Goal: Task Accomplishment & Management: Use online tool/utility

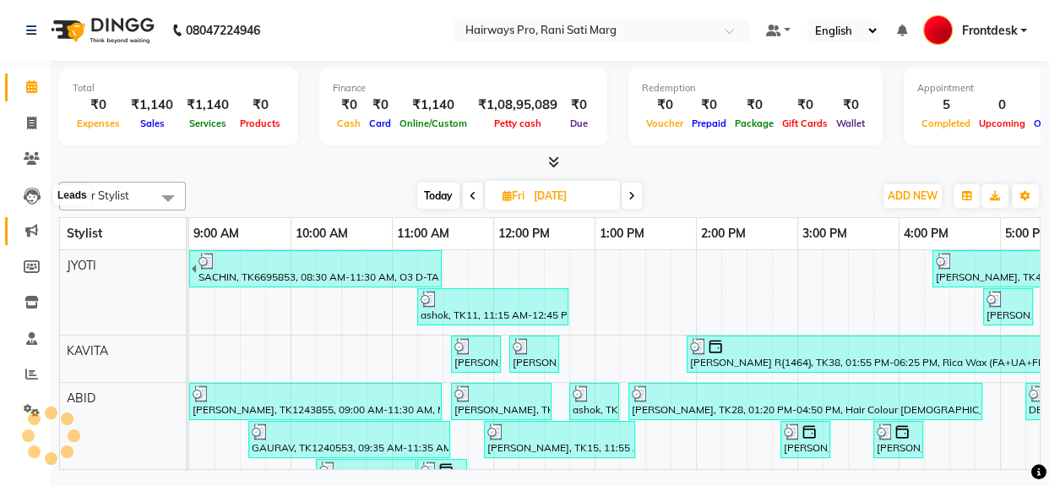
scroll to position [439, 580]
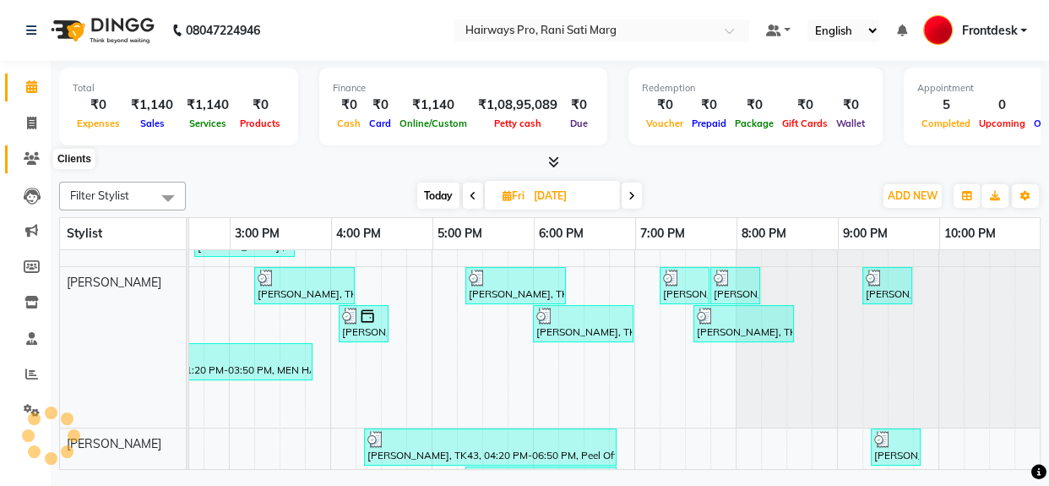
click at [36, 154] on icon at bounding box center [32, 158] width 16 height 13
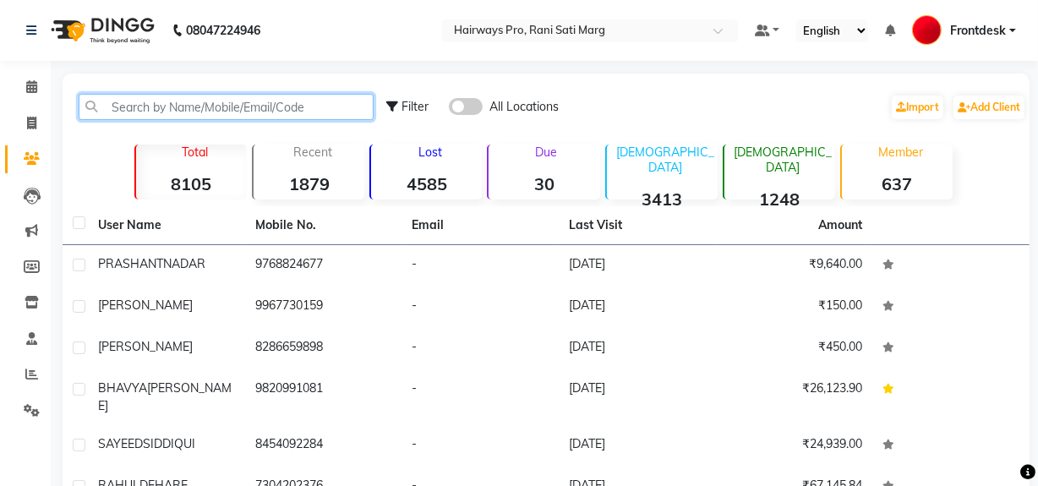
click at [168, 109] on input "text" at bounding box center [226, 107] width 295 height 26
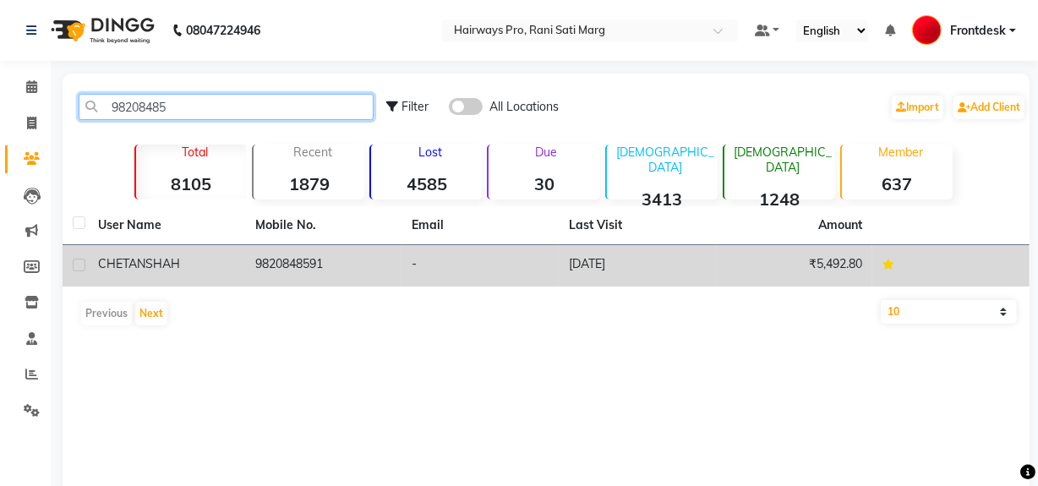
type input "98208485"
click at [227, 247] on td "[PERSON_NAME]" at bounding box center [166, 265] width 157 height 41
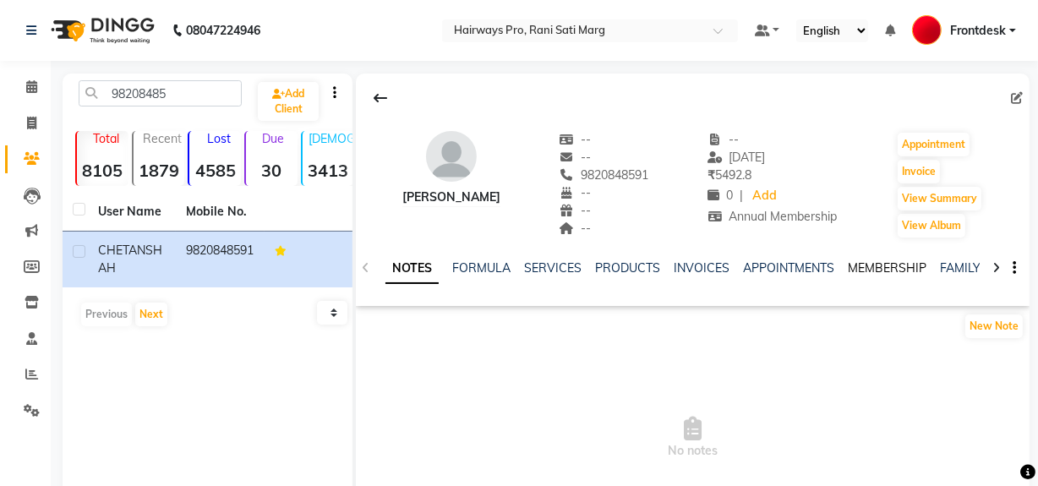
click at [874, 265] on link "MEMBERSHIP" at bounding box center [887, 267] width 79 height 15
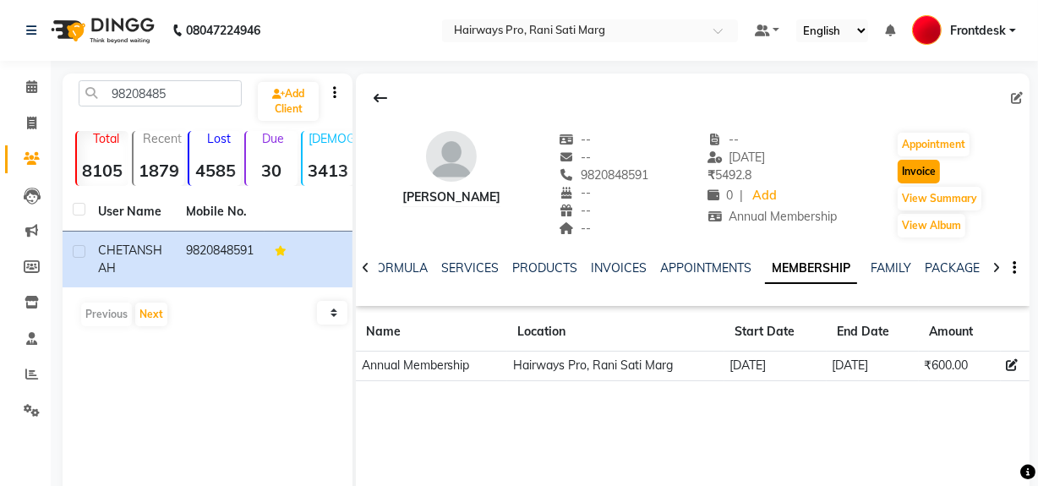
click at [911, 175] on button "Invoice" at bounding box center [918, 172] width 42 height 24
select select "service"
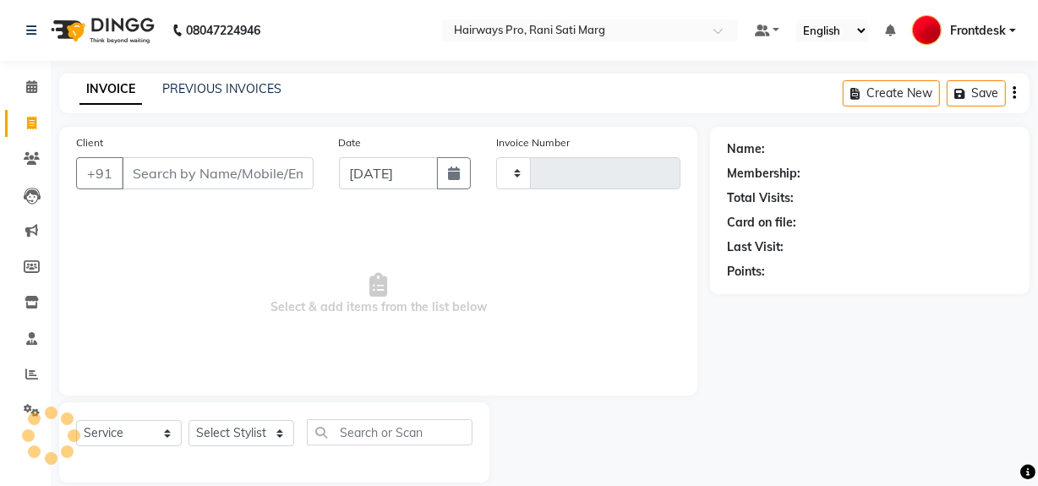
scroll to position [22, 0]
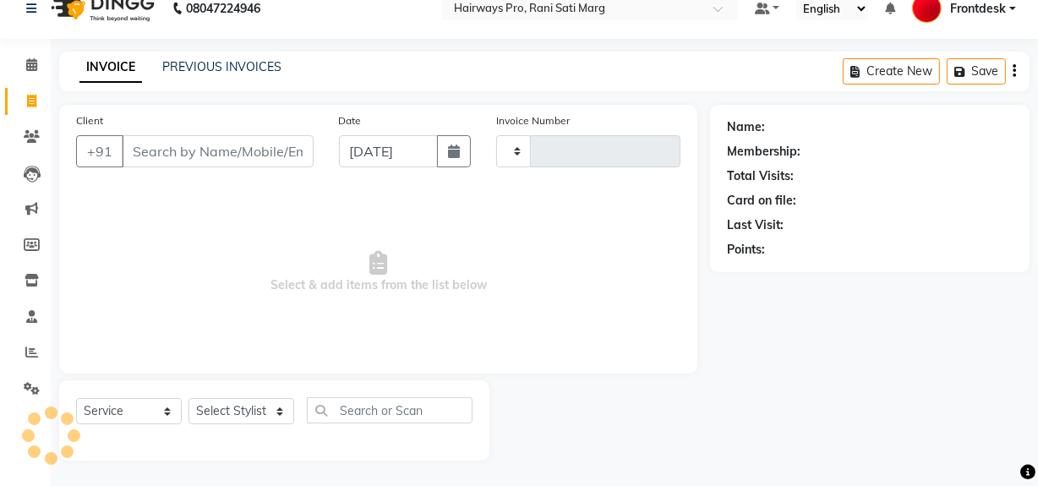
type input "2958"
select select "787"
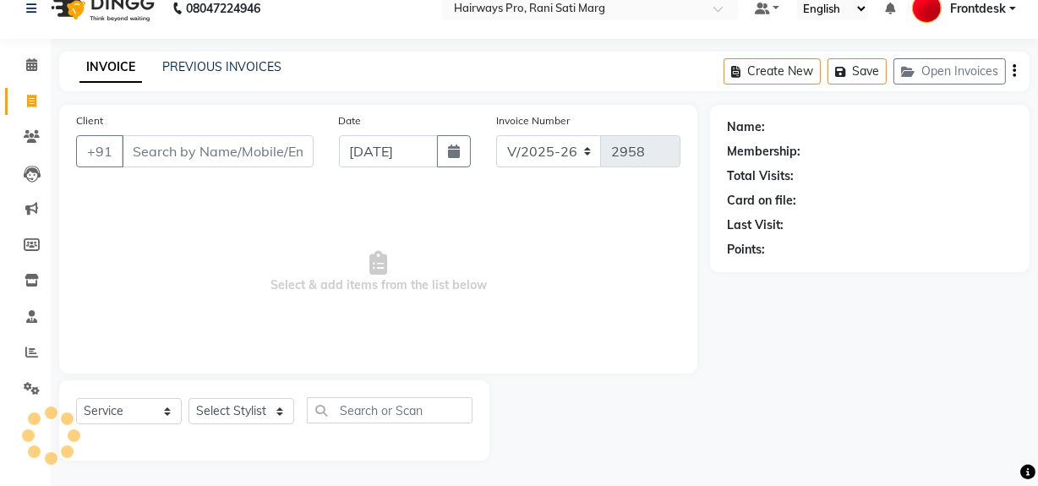
click at [240, 395] on div "Client +91 Date [DATE] Invoice Number INV/25-26 V/[PHONE_NUMBER] Select & add i…" at bounding box center [377, 283] width 663 height 356
click at [241, 413] on select "Select Stylist" at bounding box center [241, 411] width 106 height 26
type input "9820848591"
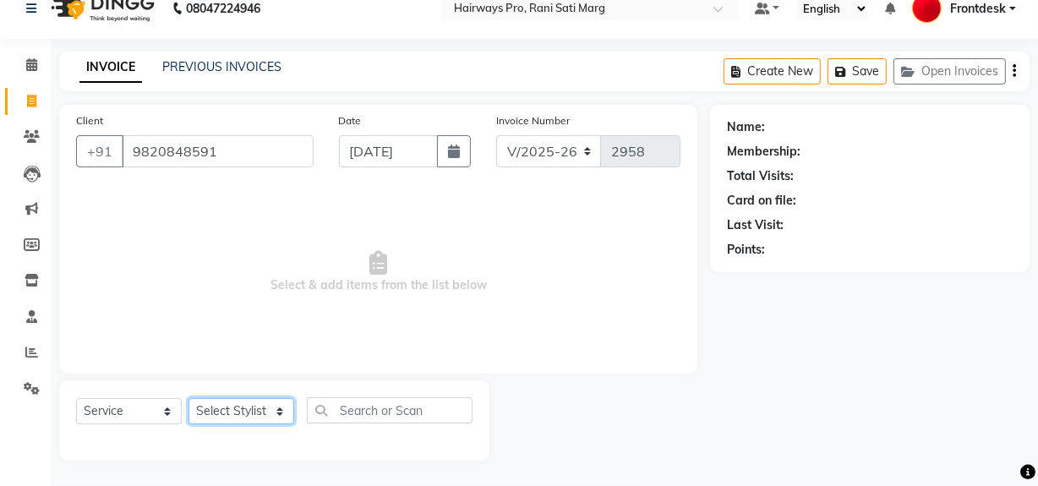
select select "1: Object"
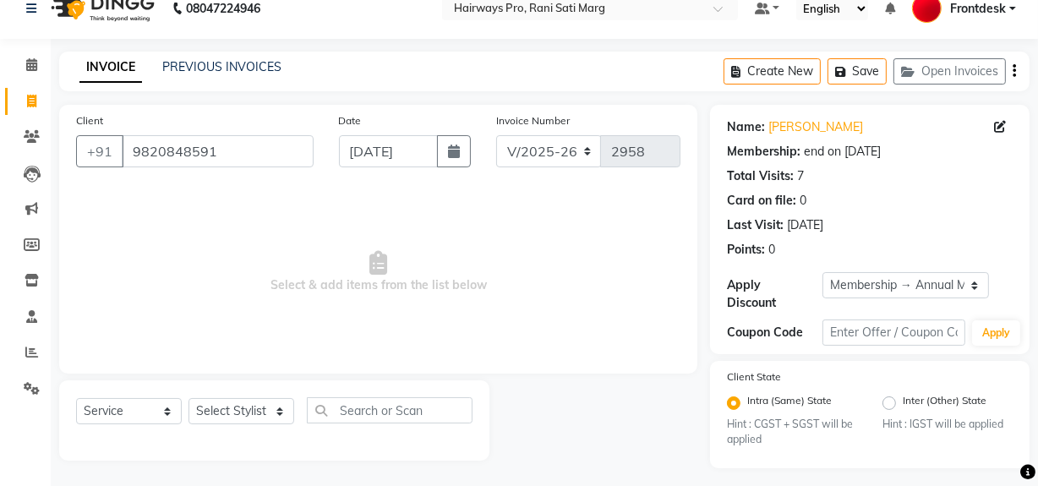
click at [104, 218] on span "Select & add items from the list below" at bounding box center [378, 272] width 604 height 169
click at [106, 406] on select "Select Service Product Membership Package Voucher Prepaid Gift Card" at bounding box center [129, 411] width 106 height 26
click at [262, 357] on div "Client [PHONE_NUMBER] Date [DATE] Invoice Number INV/25-26 V/[PHONE_NUMBER] Sel…" at bounding box center [378, 239] width 638 height 269
click at [229, 412] on select "Select Stylist ABID DANISH [PERSON_NAME] Frontdesk INTEZAR [PERSON_NAME] [PERSO…" at bounding box center [241, 411] width 106 height 26
select select "13188"
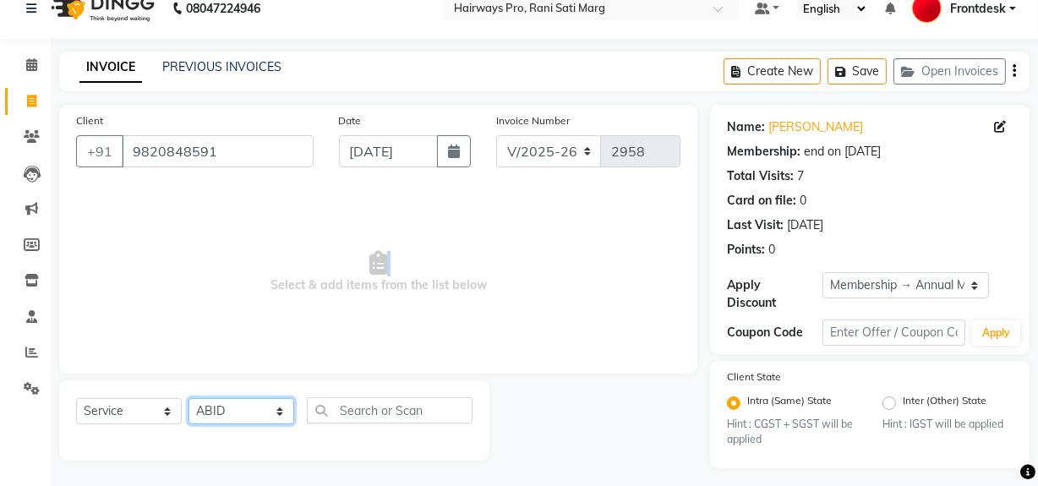
click at [188, 398] on select "Select Stylist ABID DANISH [PERSON_NAME] Frontdesk INTEZAR [PERSON_NAME] [PERSO…" at bounding box center [241, 411] width 106 height 26
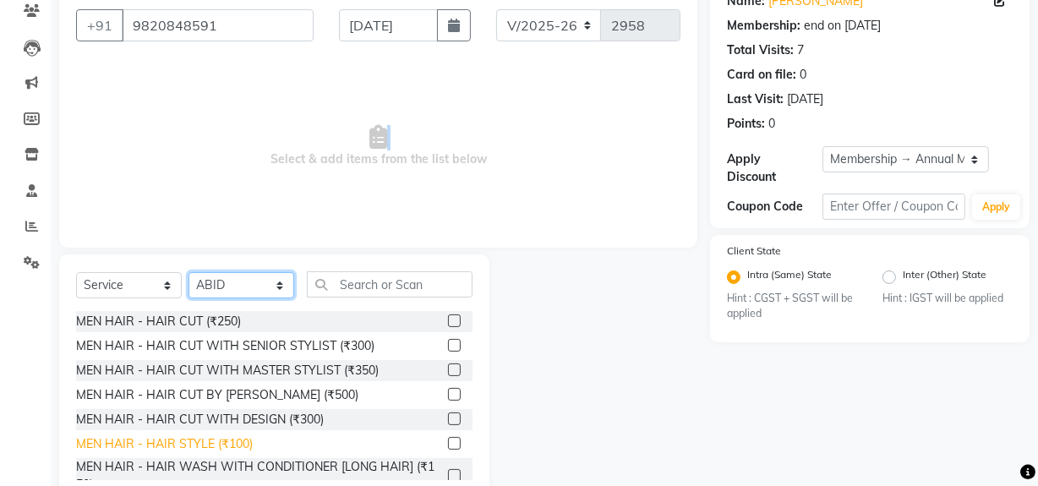
scroll to position [176, 0]
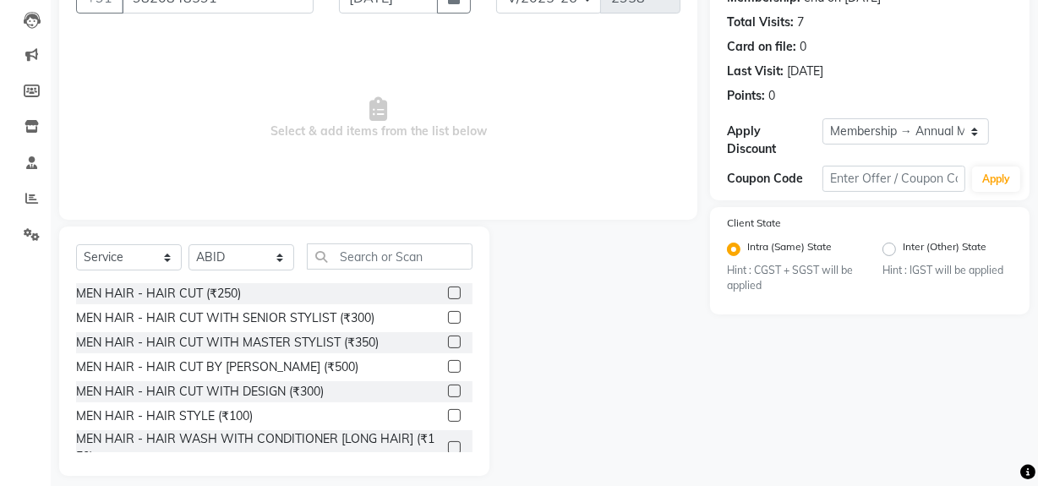
click at [448, 320] on label at bounding box center [454, 317] width 13 height 13
click at [448, 320] on input "checkbox" at bounding box center [453, 318] width 11 height 11
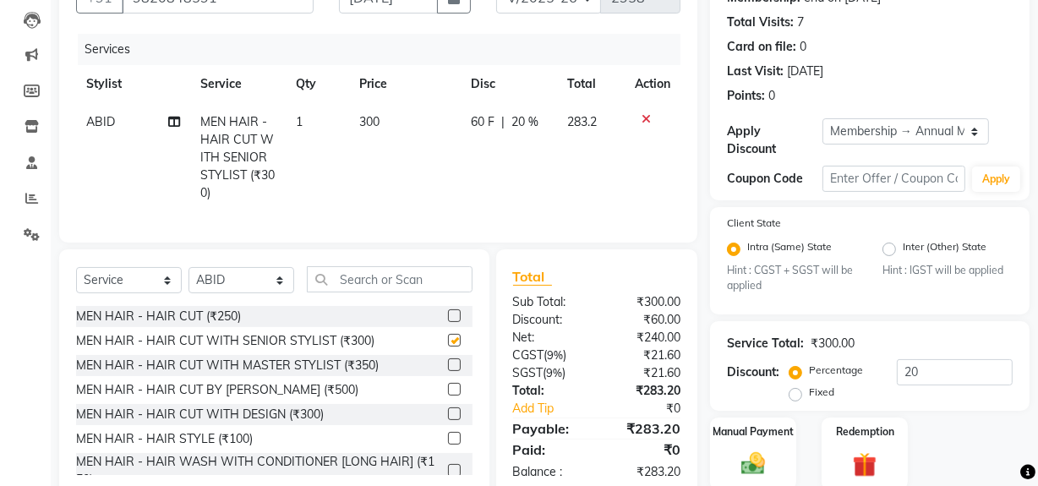
checkbox input "false"
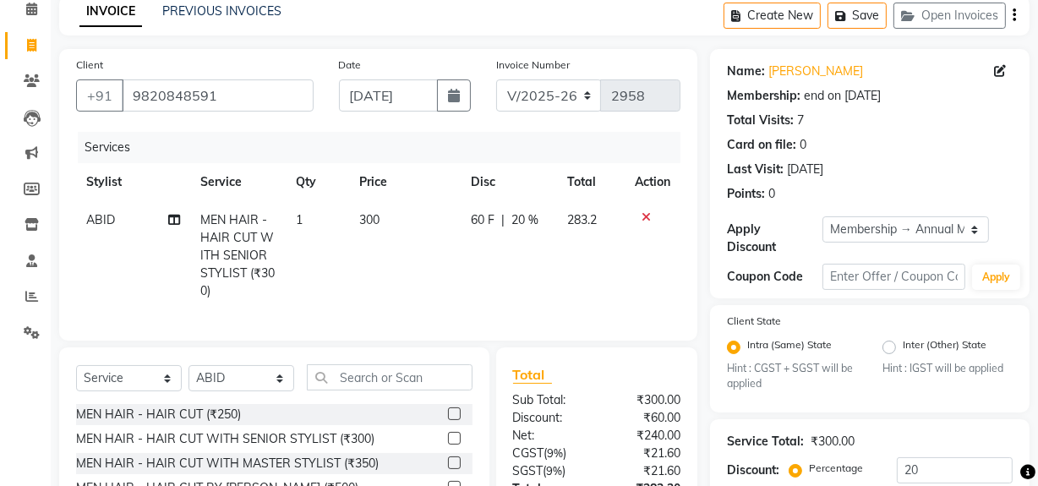
scroll to position [0, 0]
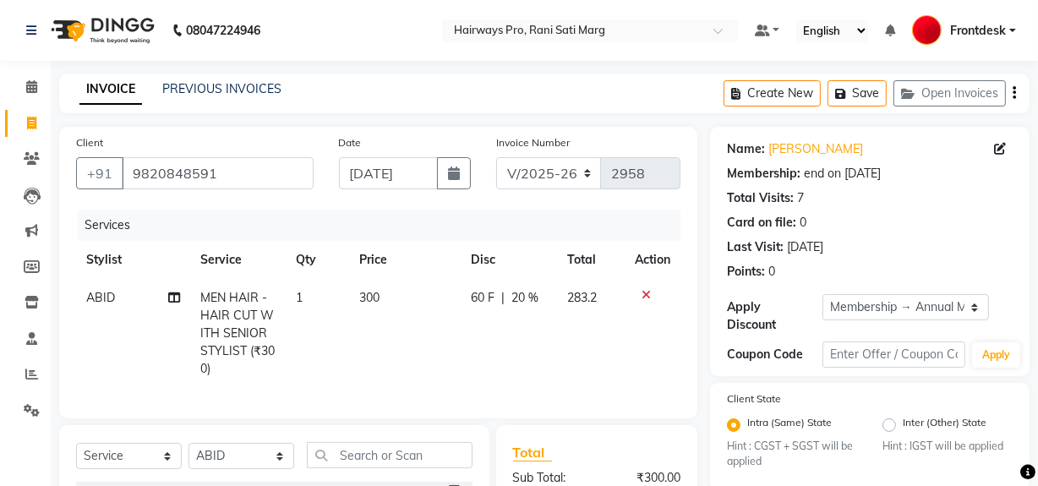
click at [1017, 93] on div "Create New Save Open Invoices" at bounding box center [876, 94] width 306 height 40
click at [1016, 93] on div "Create New Save Open Invoices" at bounding box center [876, 94] width 306 height 40
click at [1014, 93] on icon "button" at bounding box center [1013, 93] width 3 height 1
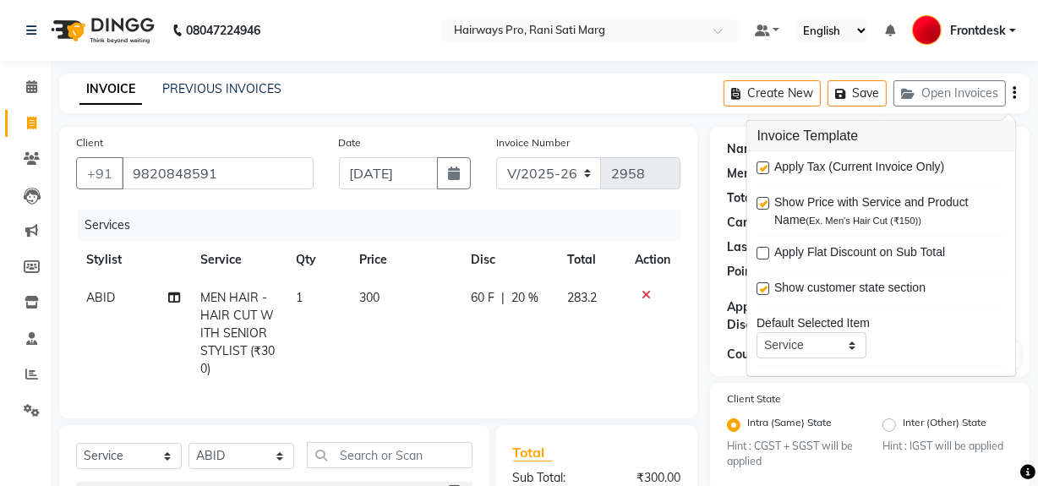
click at [766, 166] on label at bounding box center [763, 167] width 13 height 13
click at [766, 166] on input "checkbox" at bounding box center [762, 168] width 11 height 11
checkbox input "false"
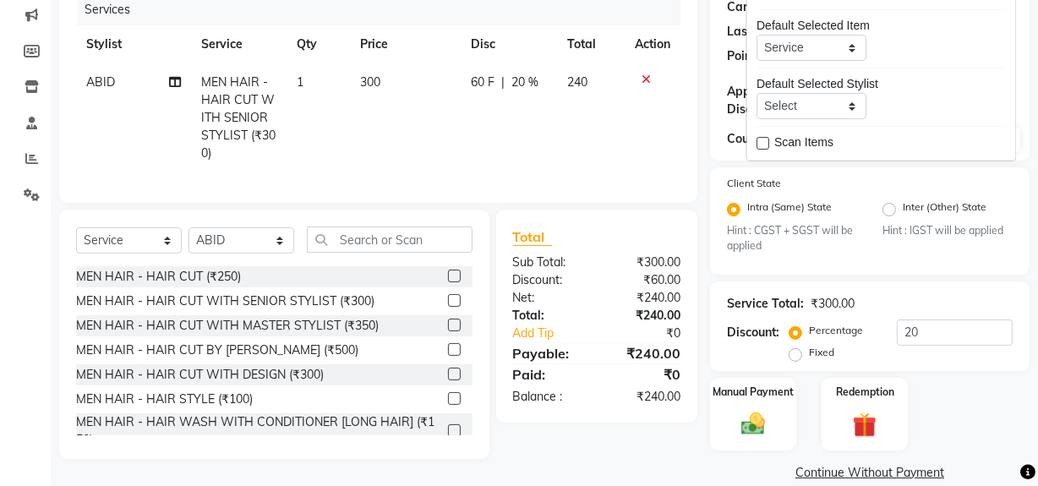
scroll to position [240, 0]
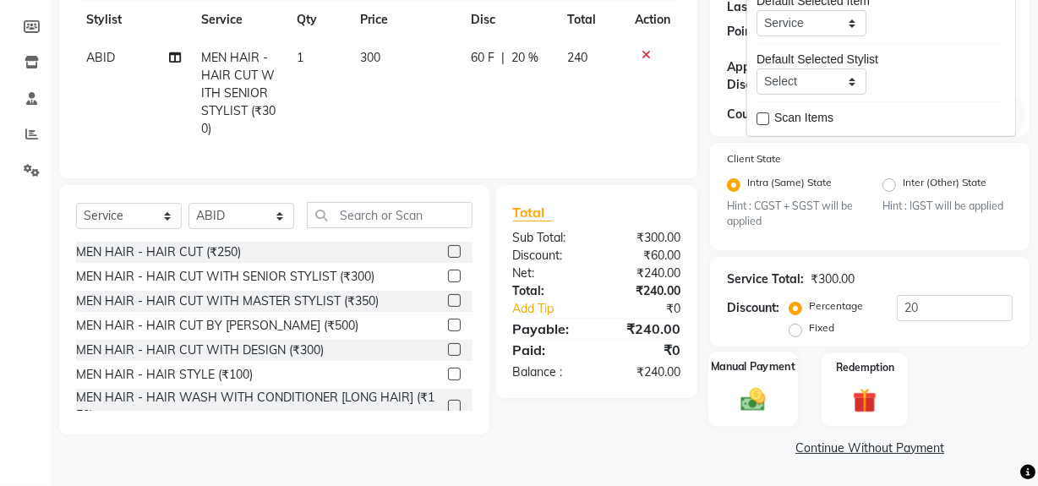
click at [748, 390] on img at bounding box center [753, 399] width 41 height 29
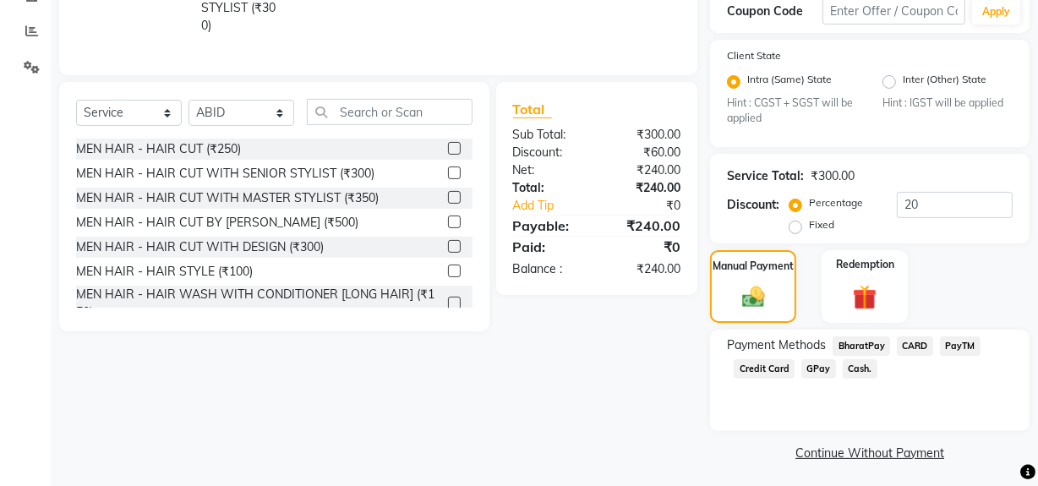
scroll to position [348, 0]
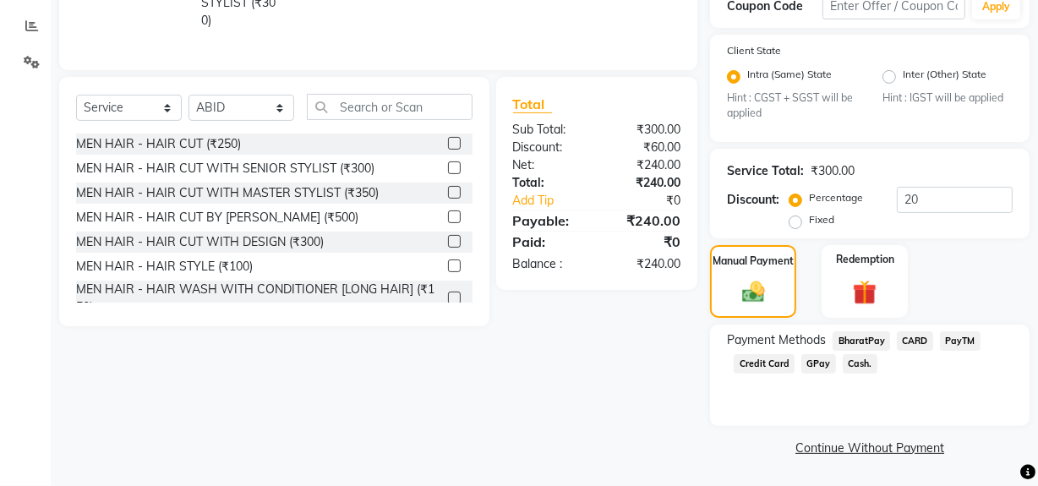
click at [860, 364] on span "Cash." at bounding box center [859, 363] width 35 height 19
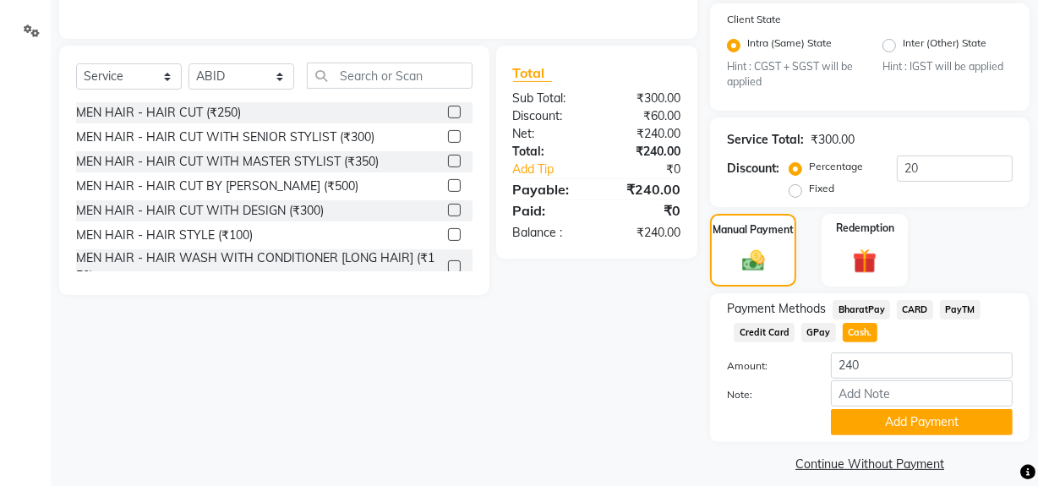
scroll to position [396, 0]
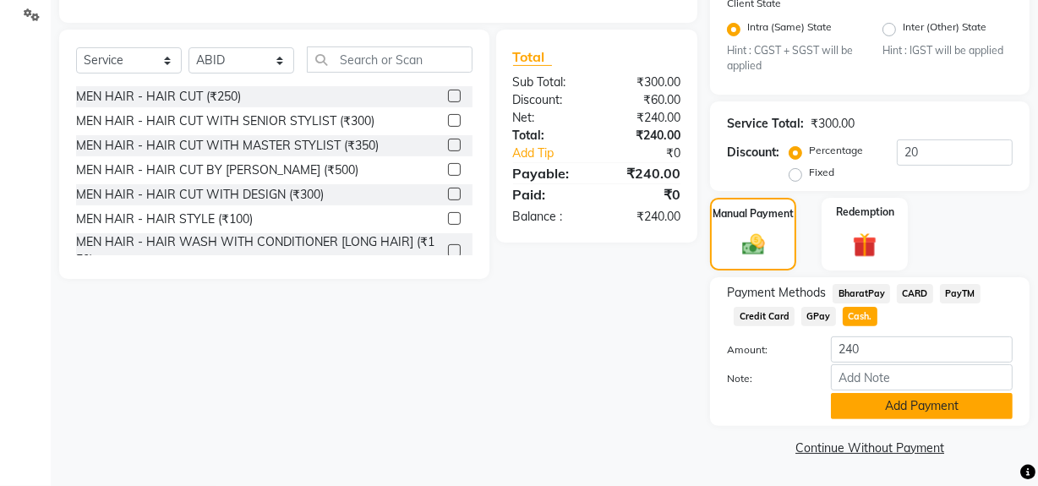
click at [870, 405] on button "Add Payment" at bounding box center [922, 406] width 182 height 26
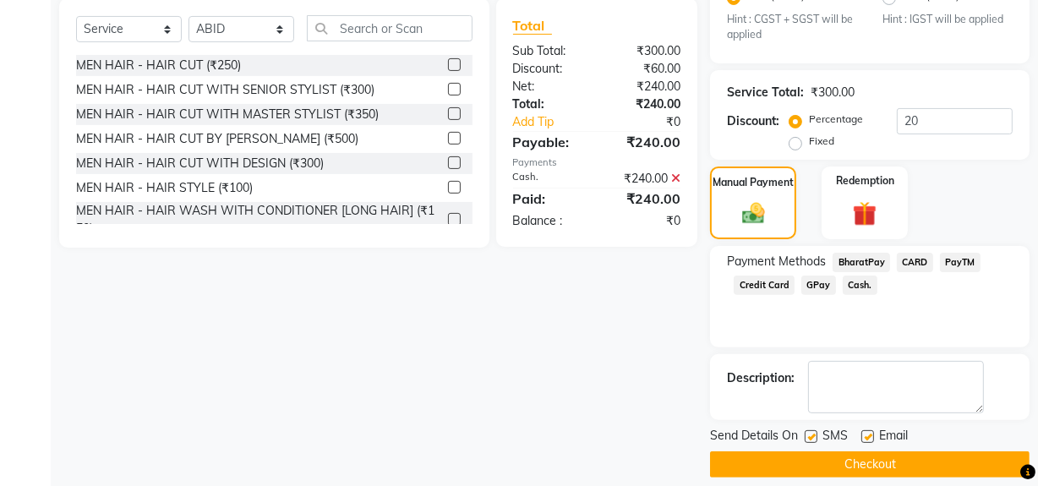
scroll to position [443, 0]
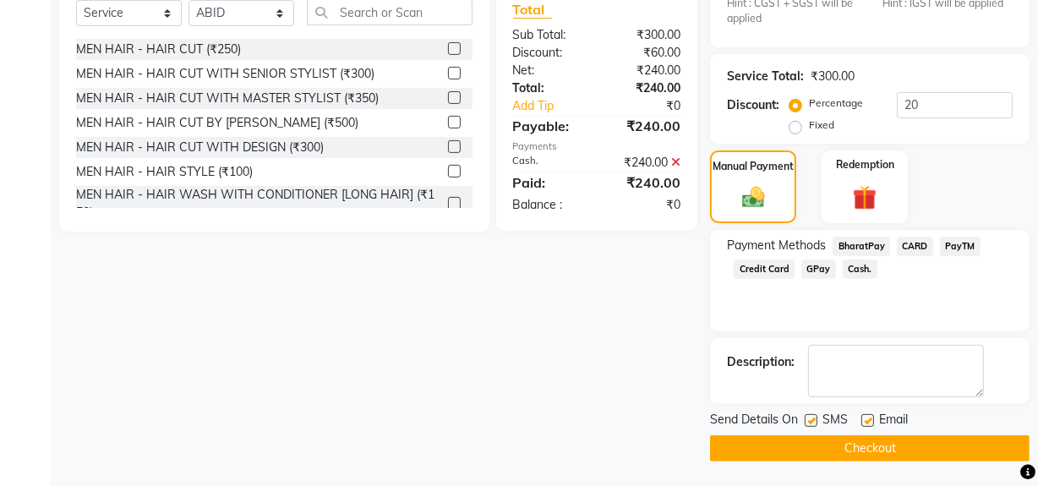
click at [809, 421] on label at bounding box center [810, 420] width 13 height 13
click at [809, 421] on input "checkbox" at bounding box center [809, 421] width 11 height 11
checkbox input "false"
click at [801, 436] on button "Checkout" at bounding box center [869, 448] width 319 height 26
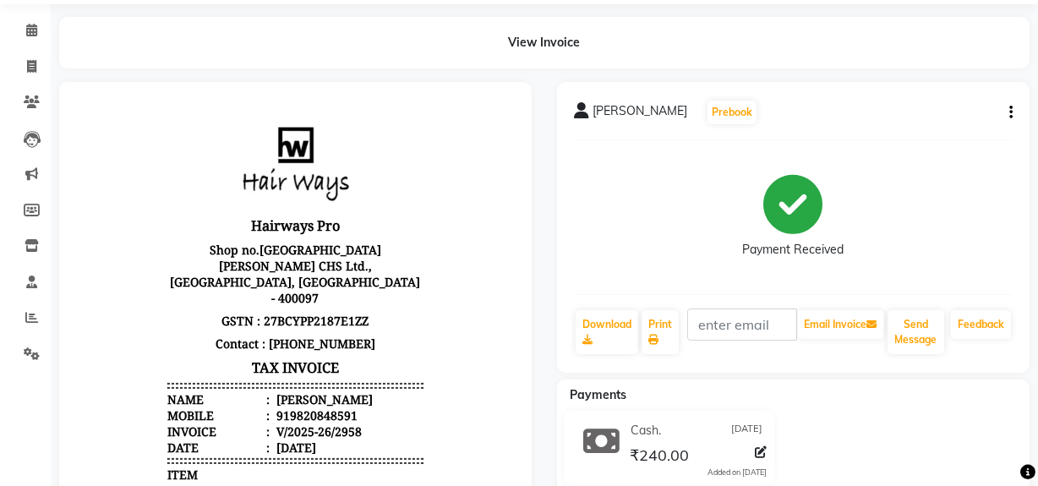
scroll to position [52, 0]
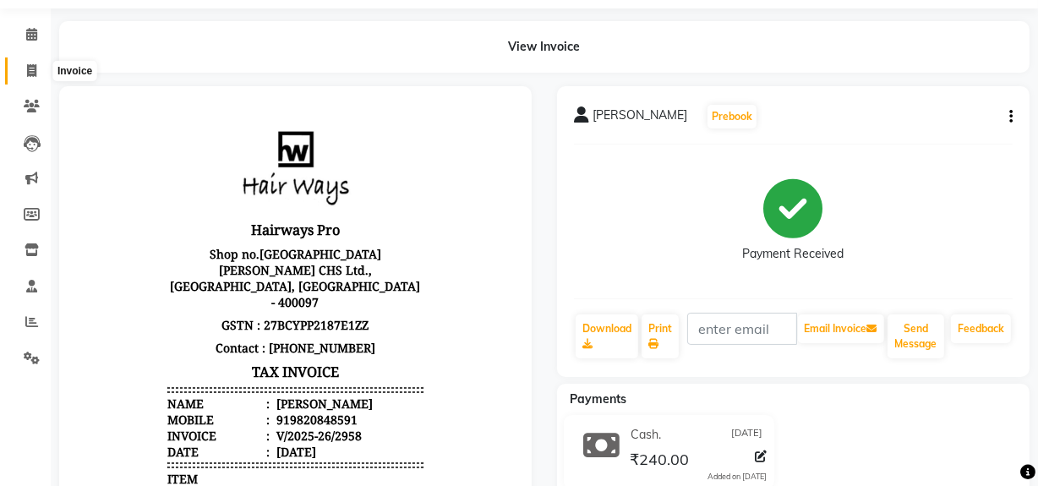
click at [32, 68] on icon at bounding box center [31, 70] width 9 height 13
select select "service"
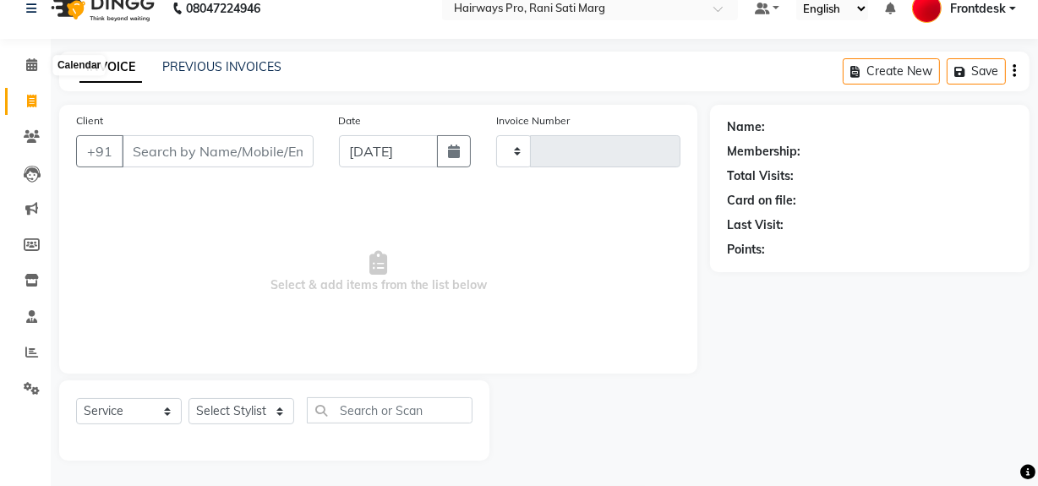
scroll to position [22, 0]
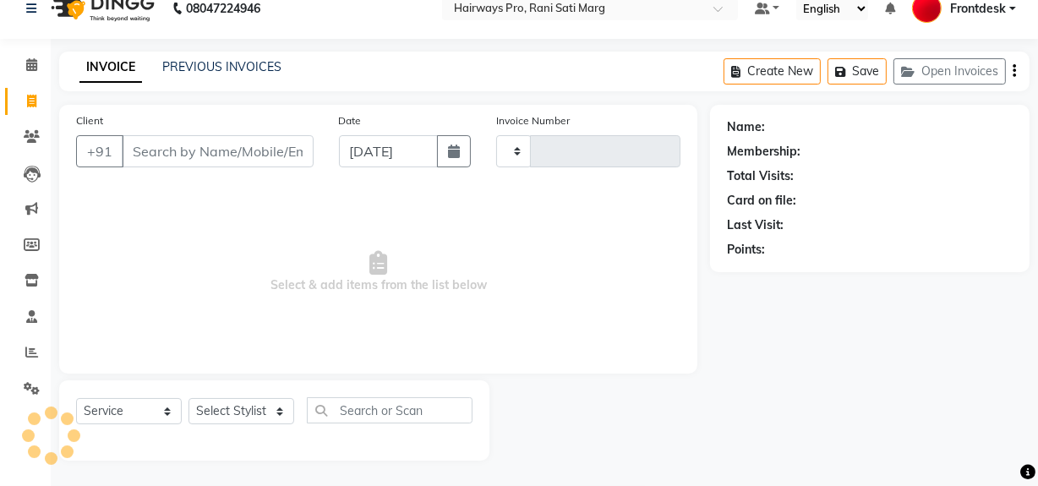
type input "2959"
select select "787"
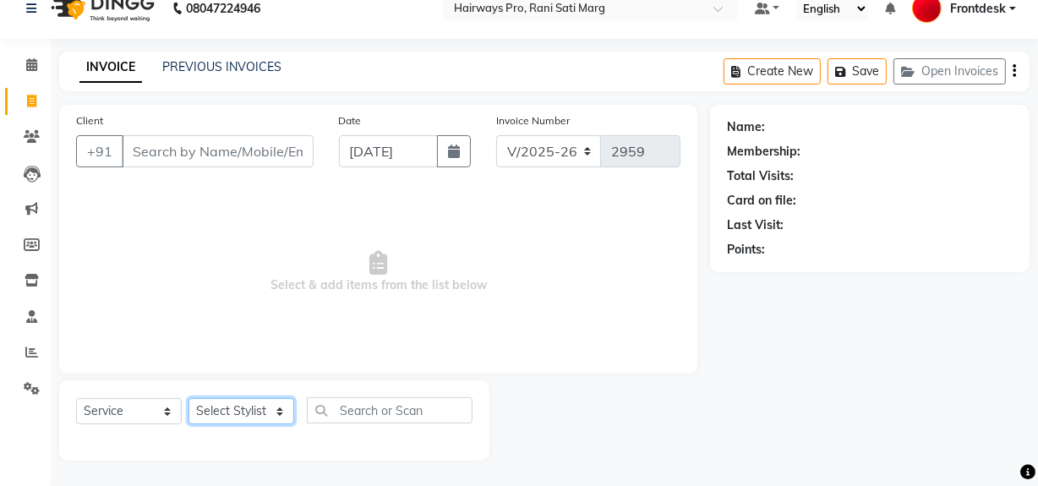
click at [218, 414] on select "Select Stylist ABID DANISH [PERSON_NAME] Frontdesk INTEZAR [PERSON_NAME] [PERSO…" at bounding box center [241, 411] width 106 height 26
select select "13192"
click at [188, 398] on select "Select Stylist ABID DANISH [PERSON_NAME] Frontdesk INTEZAR [PERSON_NAME] [PERSO…" at bounding box center [241, 411] width 106 height 26
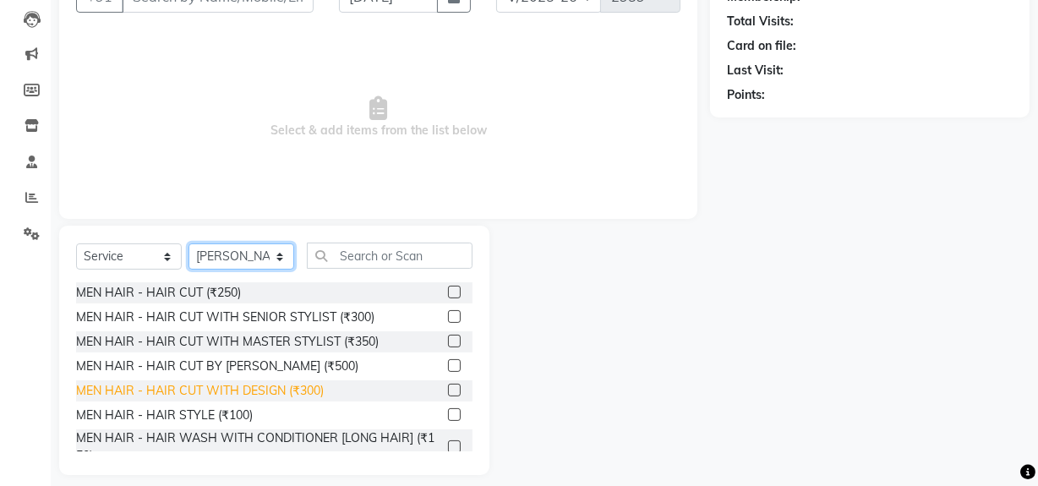
scroll to position [191, 0]
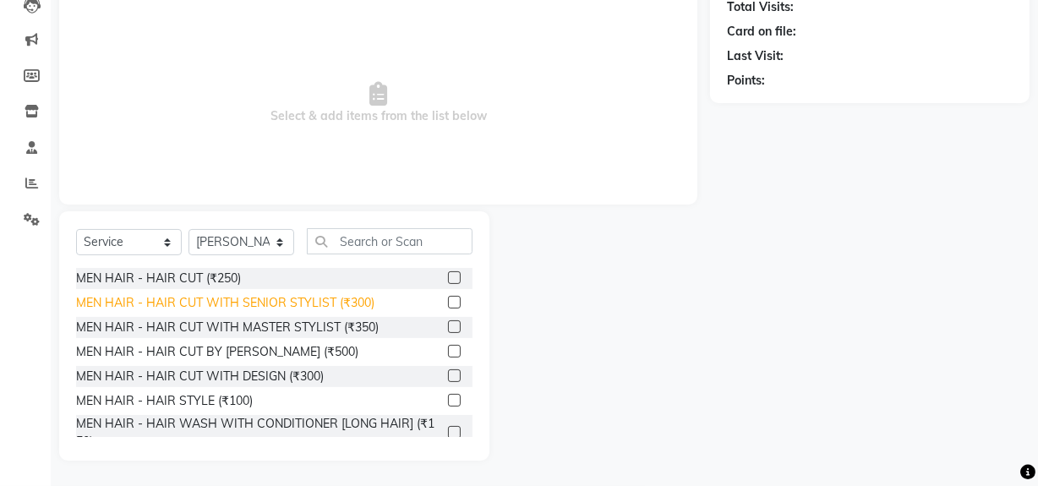
click at [264, 306] on div "MEN HAIR - HAIR CUT WITH SENIOR STYLIST (₹300)" at bounding box center [225, 303] width 298 height 18
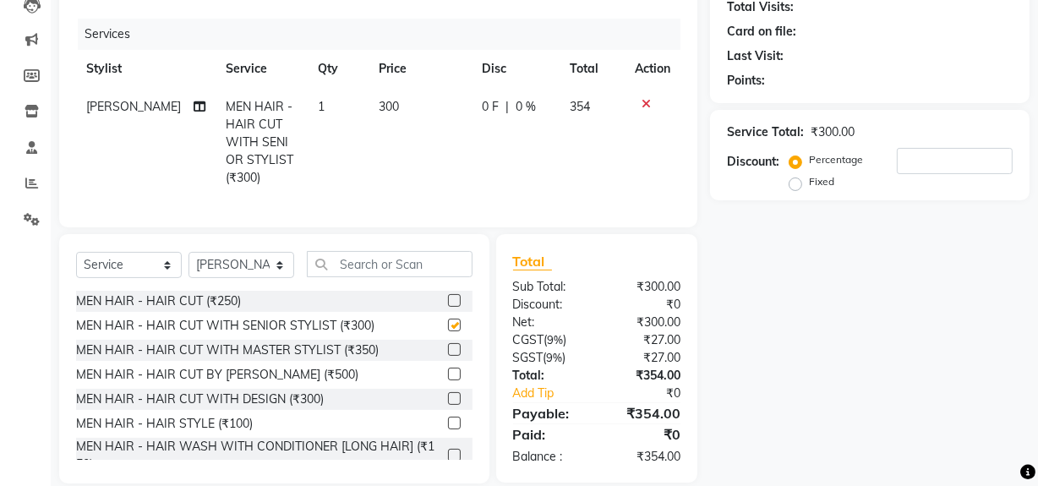
checkbox input "false"
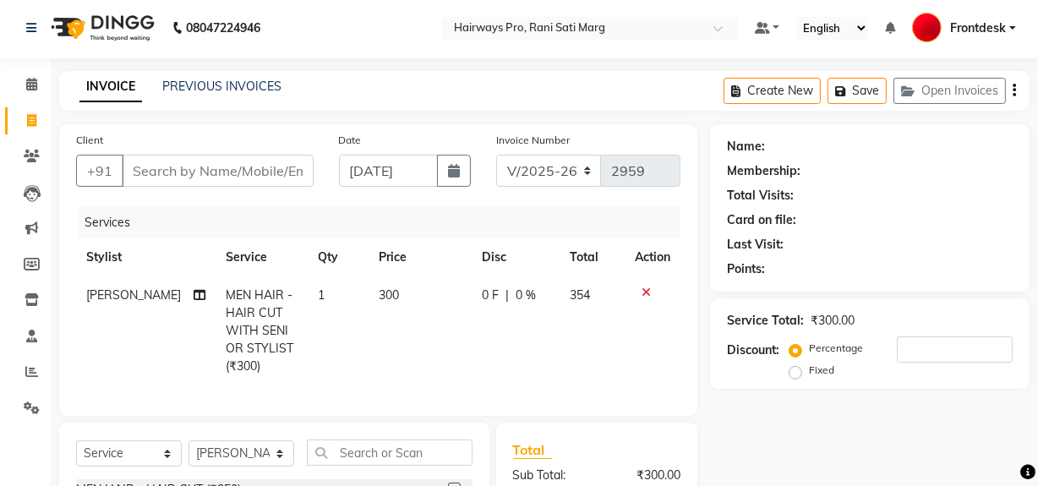
scroll to position [0, 0]
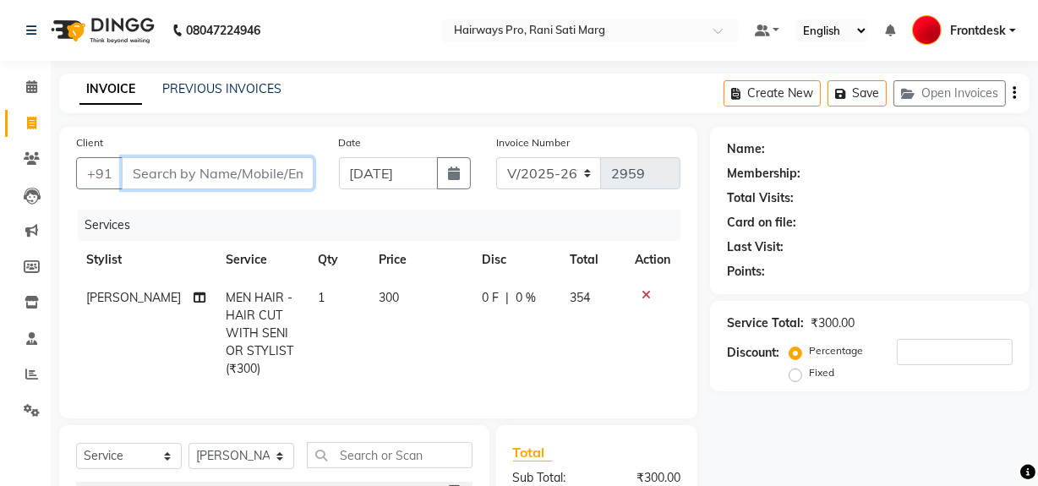
click at [199, 173] on input "Client" at bounding box center [218, 173] width 192 height 32
type input "7"
type input "0"
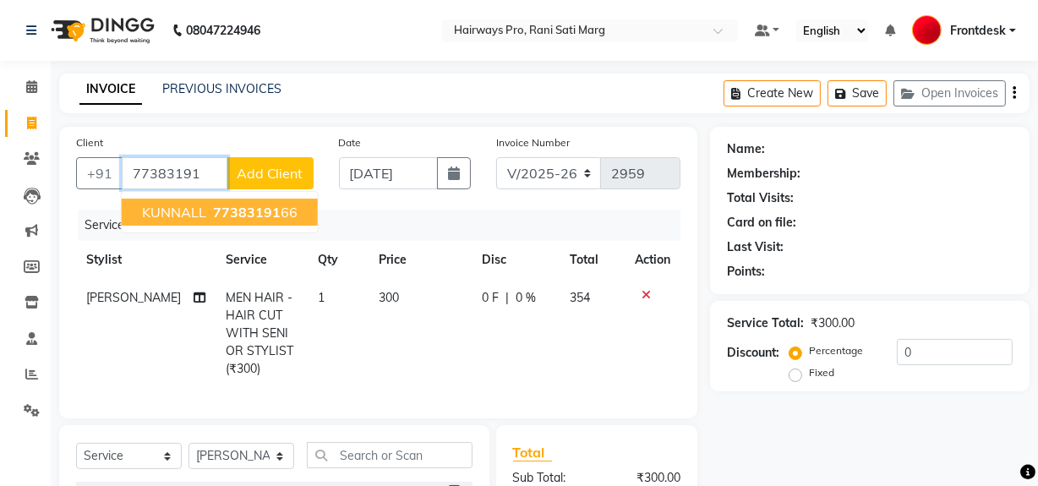
click at [165, 215] on span "KUNNALL" at bounding box center [174, 212] width 64 height 17
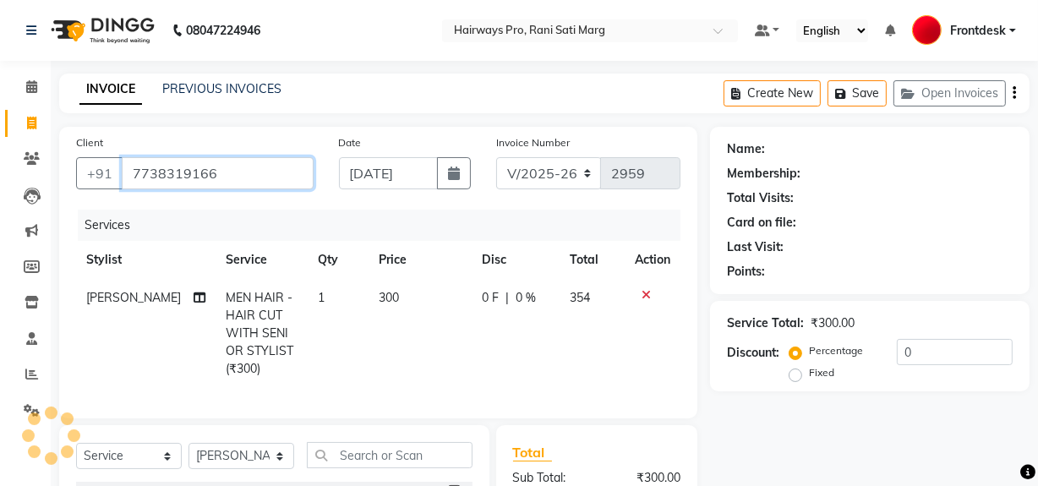
type input "7738319166"
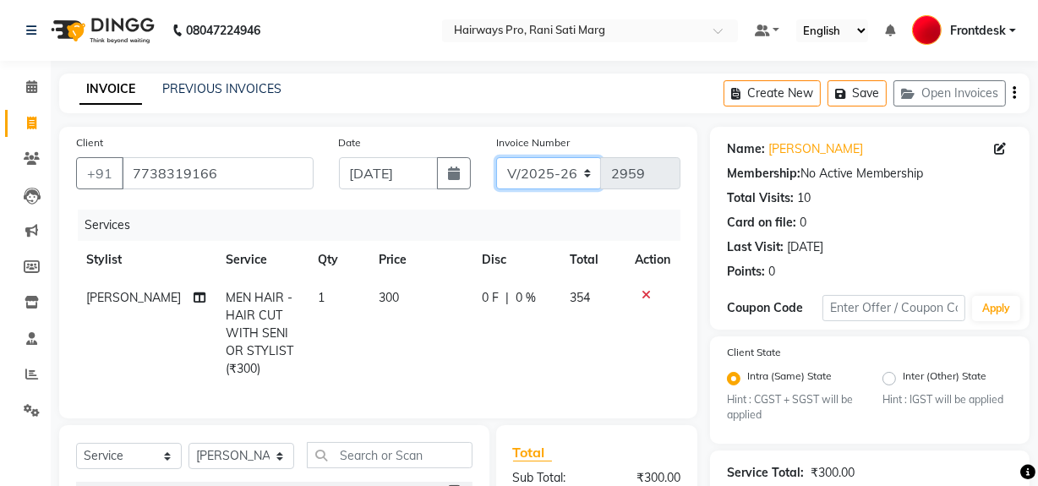
click at [531, 169] on select "INV/25-26 V/2025-26" at bounding box center [549, 173] width 106 height 32
select select "6960"
click at [496, 157] on select "INV/25-26 V/2025-26" at bounding box center [549, 173] width 106 height 32
type input "4169"
click at [1014, 93] on icon "button" at bounding box center [1013, 93] width 3 height 1
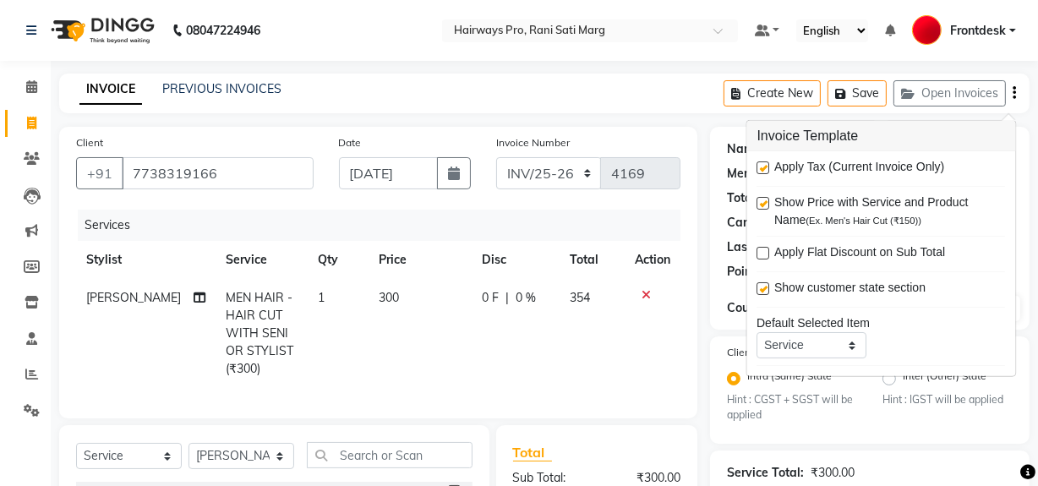
click at [761, 166] on label at bounding box center [763, 167] width 13 height 13
click at [761, 166] on input "checkbox" at bounding box center [762, 168] width 11 height 11
checkbox input "false"
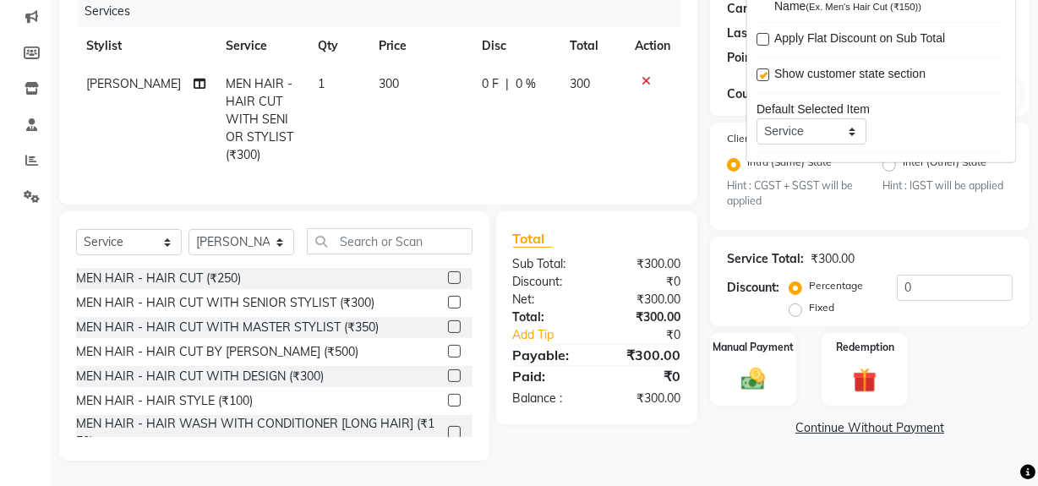
scroll to position [225, 0]
click at [745, 365] on img at bounding box center [753, 379] width 41 height 29
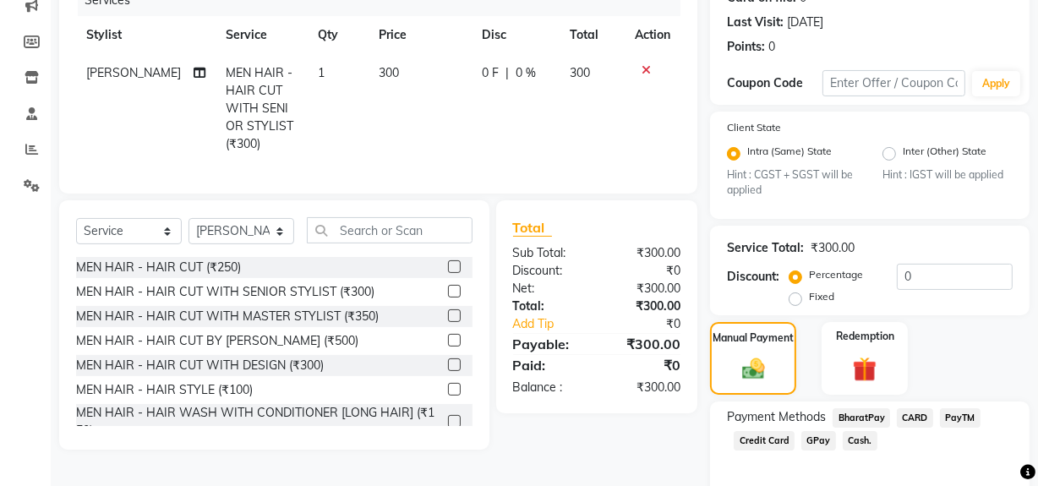
click at [862, 441] on span "Cash." at bounding box center [859, 440] width 35 height 19
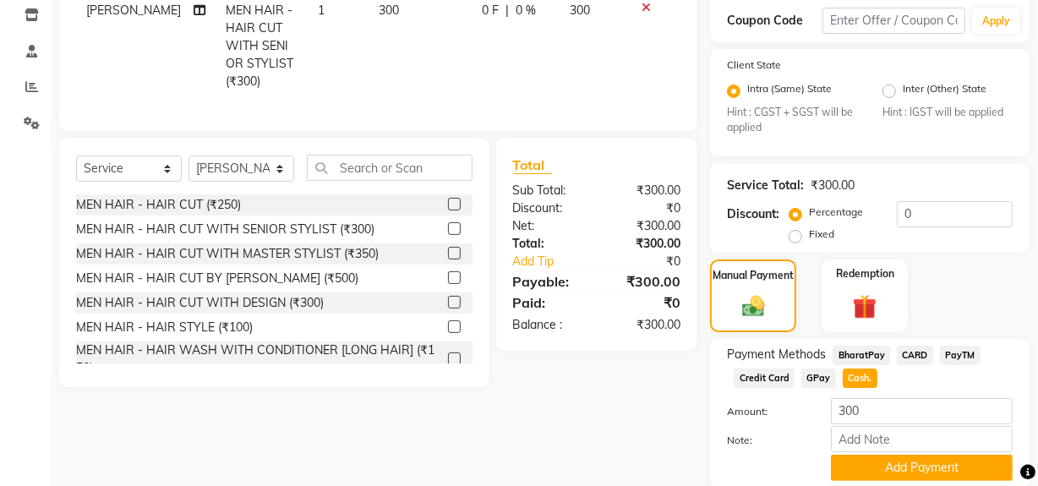
scroll to position [349, 0]
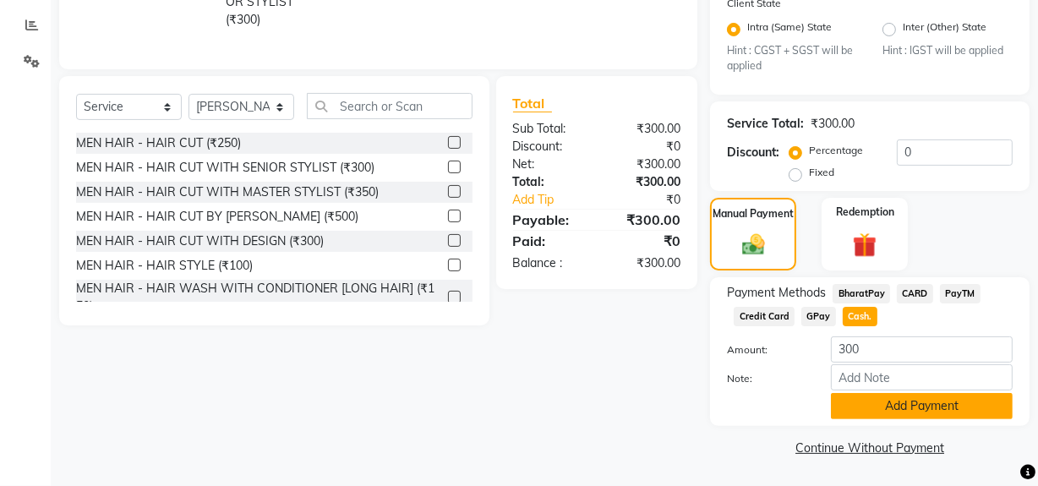
click at [865, 410] on button "Add Payment" at bounding box center [922, 406] width 182 height 26
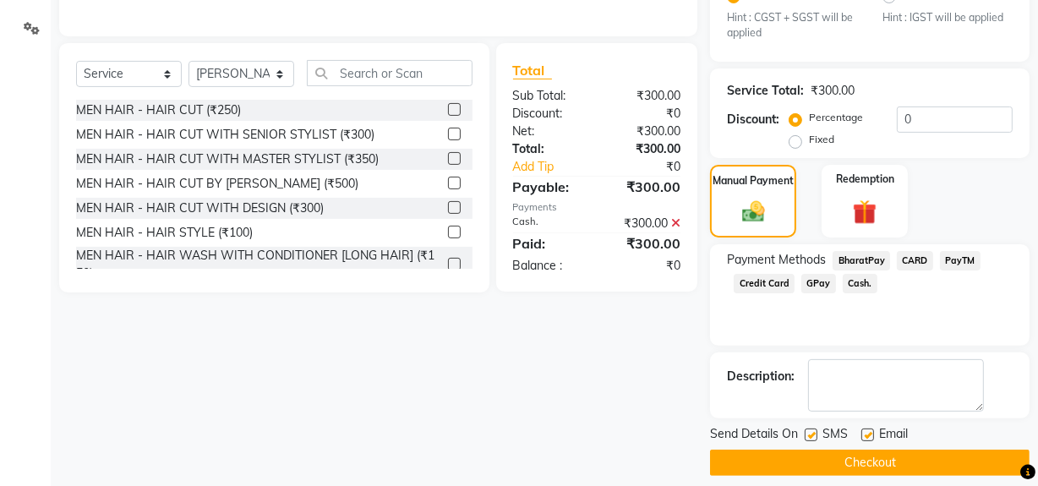
scroll to position [397, 0]
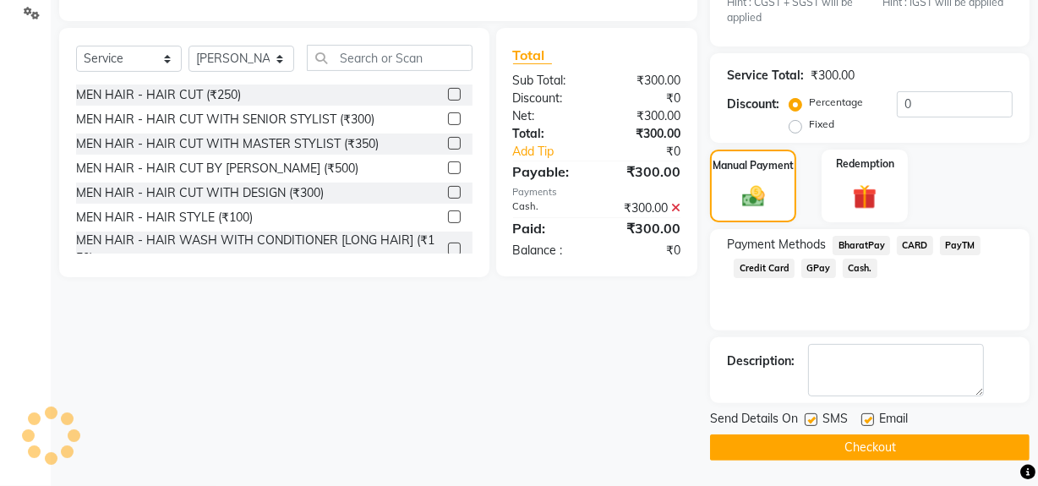
click at [808, 422] on label at bounding box center [810, 419] width 13 height 13
click at [808, 422] on input "checkbox" at bounding box center [809, 420] width 11 height 11
checkbox input "false"
click at [808, 440] on button "Checkout" at bounding box center [869, 447] width 319 height 26
